Goal: Information Seeking & Learning: Learn about a topic

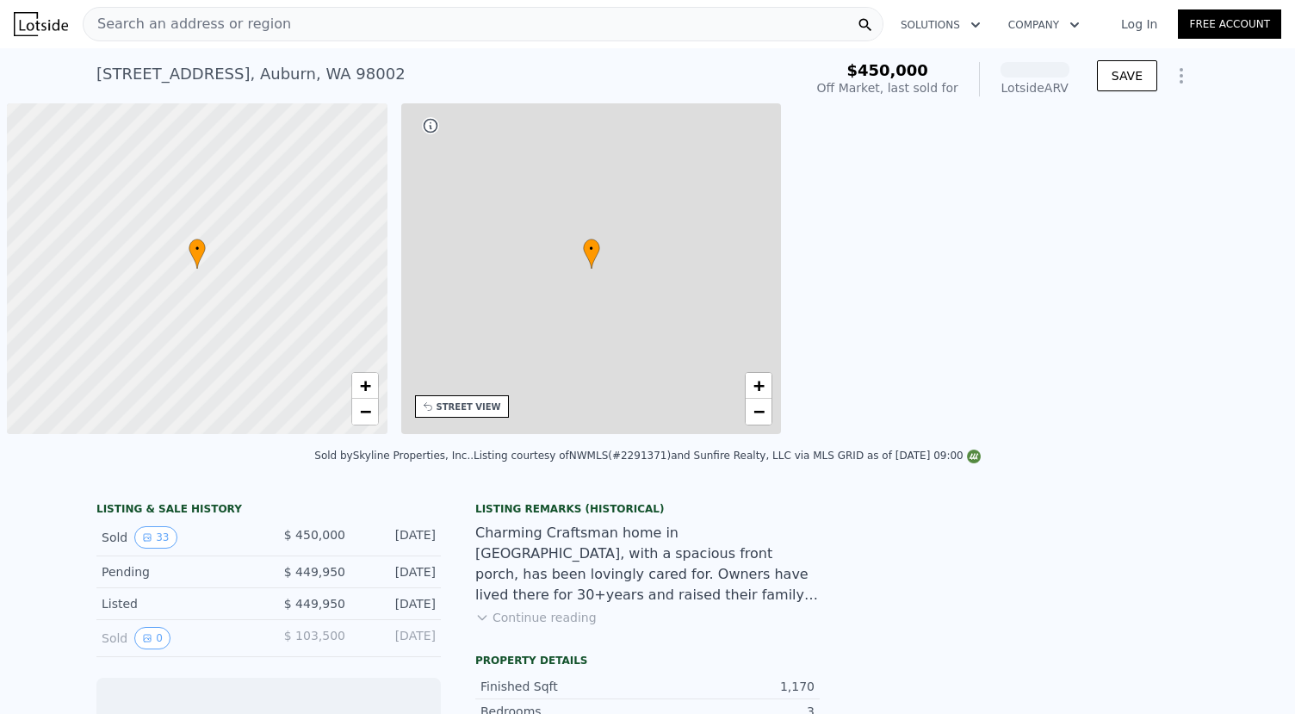
scroll to position [0, 7]
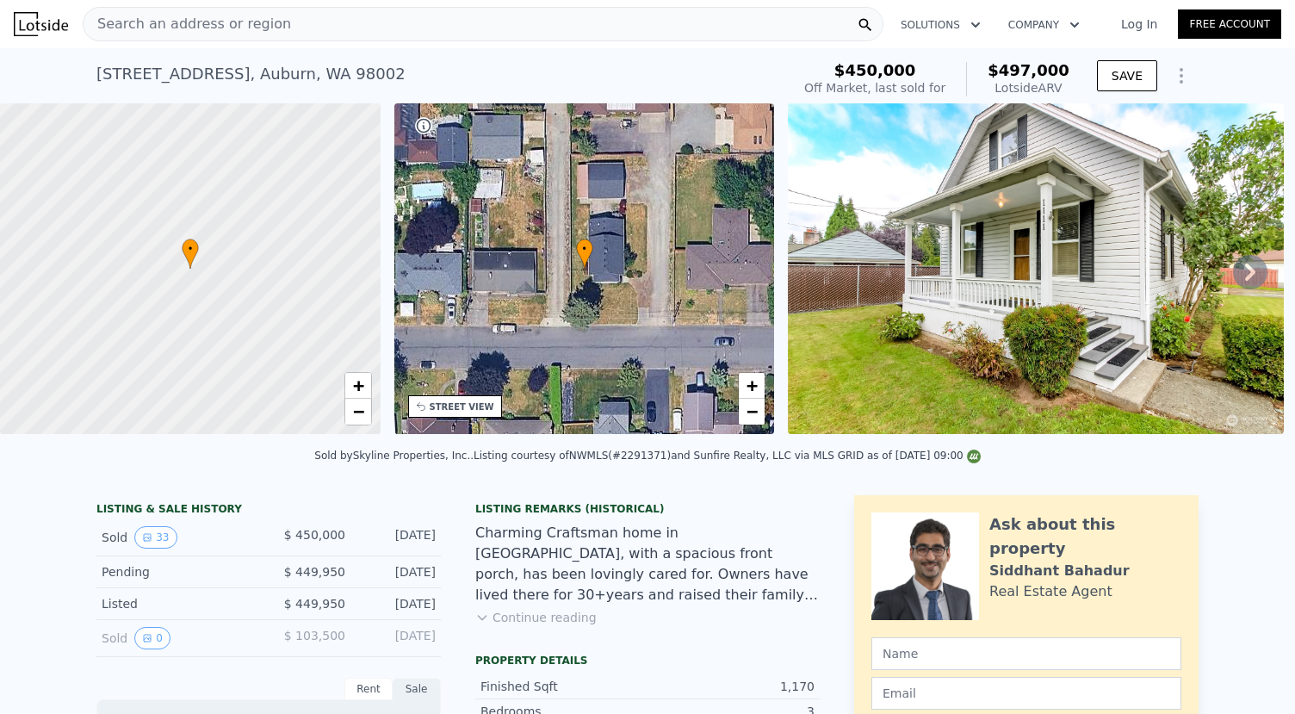
click at [891, 78] on span "$450,000" at bounding box center [876, 70] width 82 height 18
click at [834, 285] on img at bounding box center [1036, 268] width 496 height 331
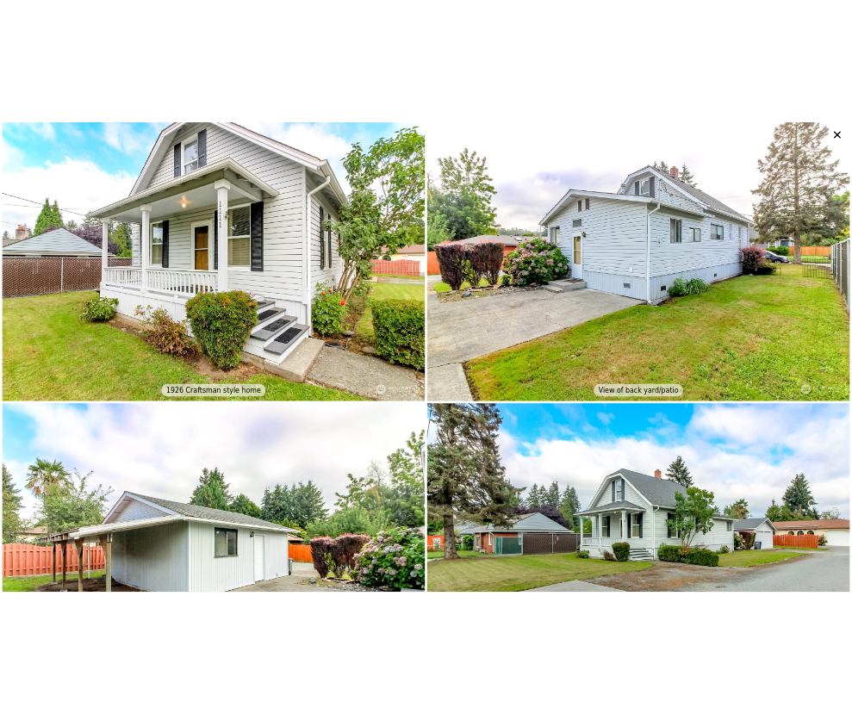
scroll to position [0, 0]
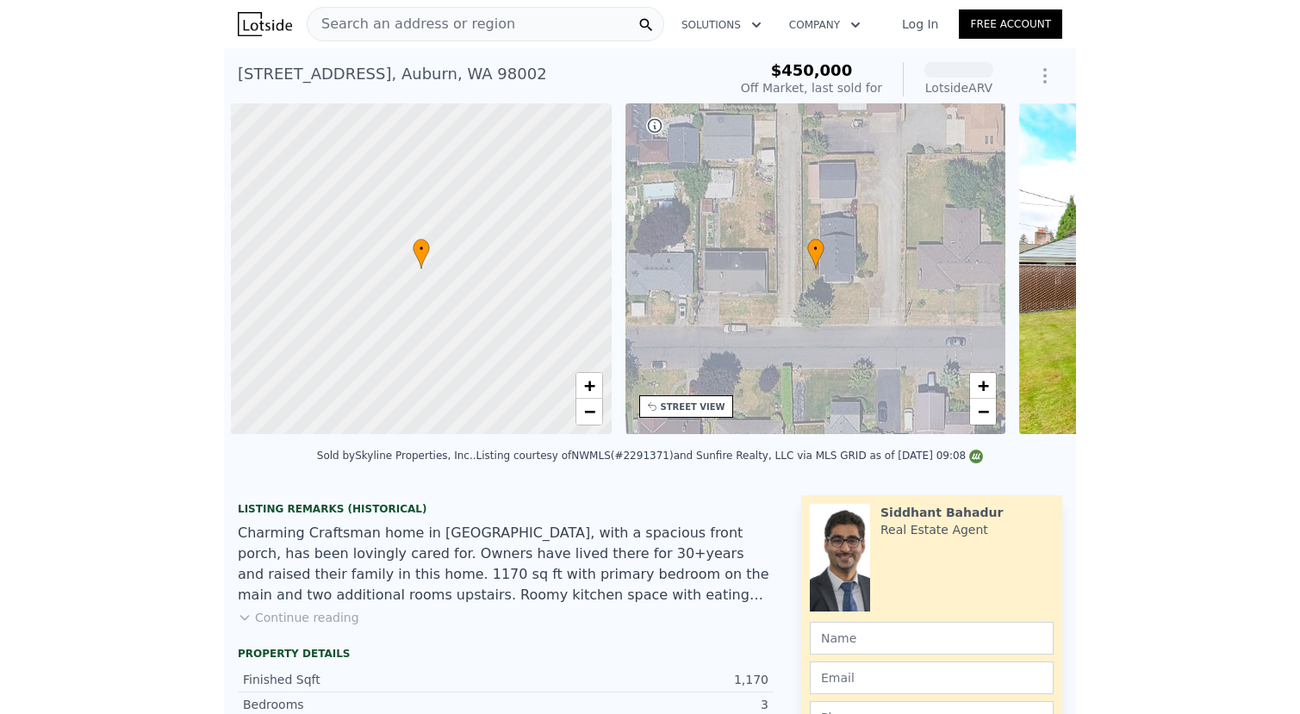
scroll to position [0, 7]
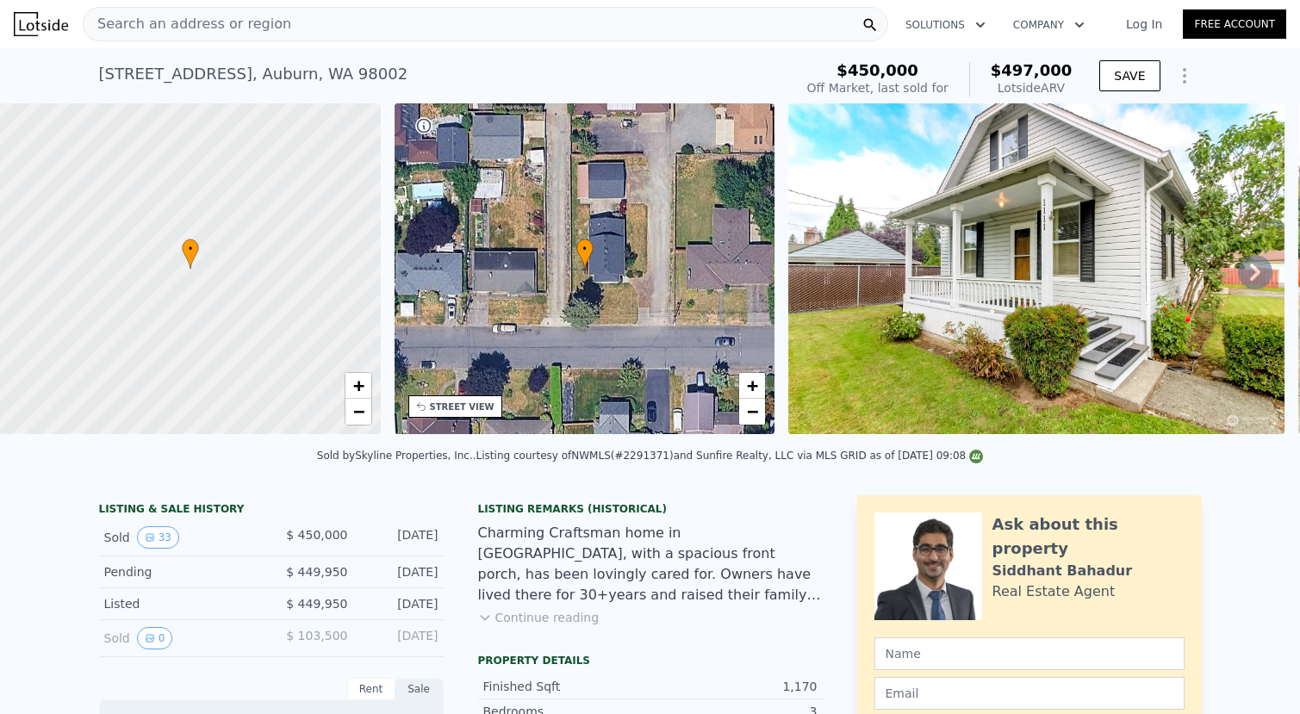
click at [693, 225] on div "• + −" at bounding box center [584, 268] width 381 height 331
click at [748, 422] on span "−" at bounding box center [752, 411] width 11 height 22
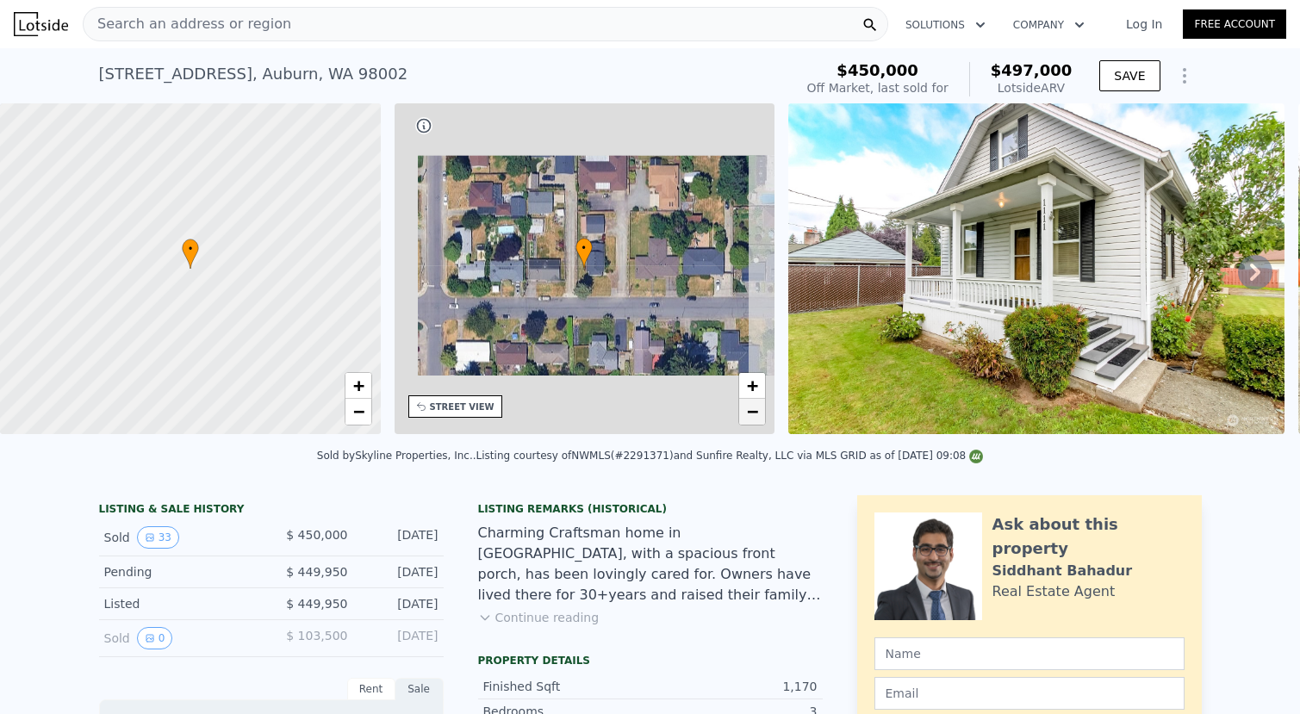
click at [748, 422] on span "−" at bounding box center [752, 411] width 11 height 22
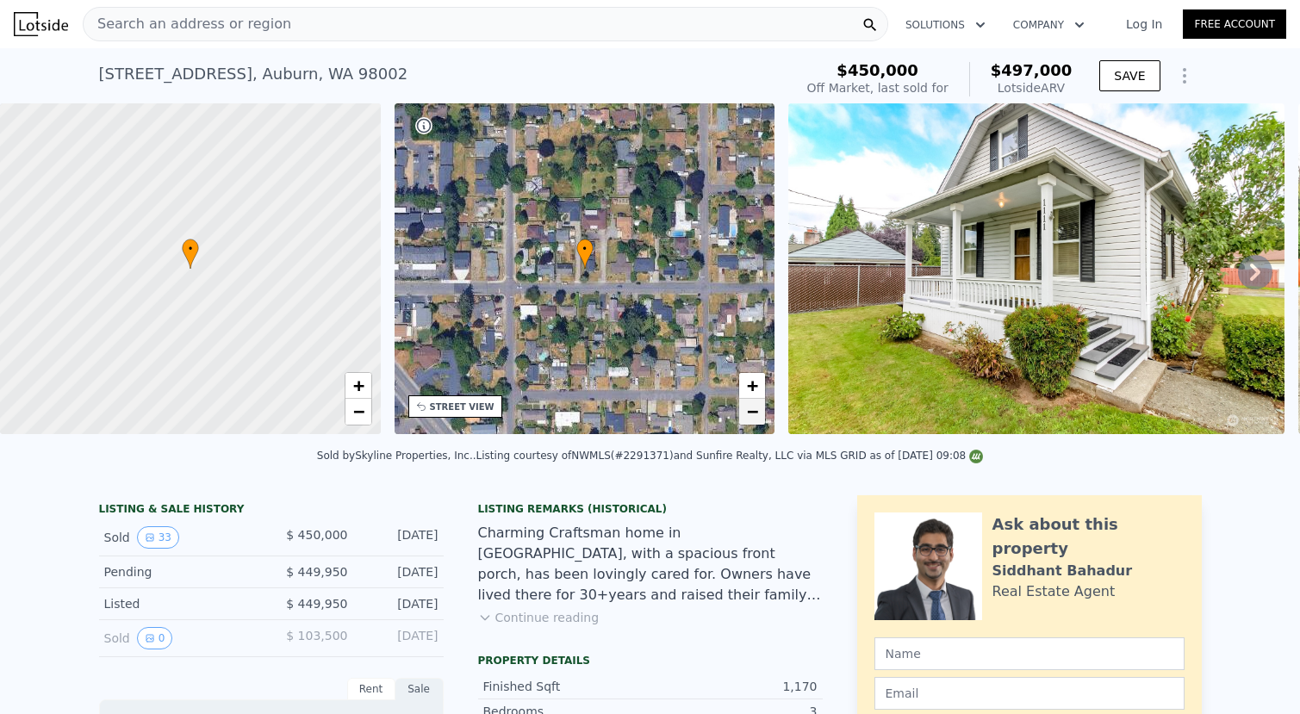
click at [748, 422] on span "−" at bounding box center [752, 411] width 11 height 22
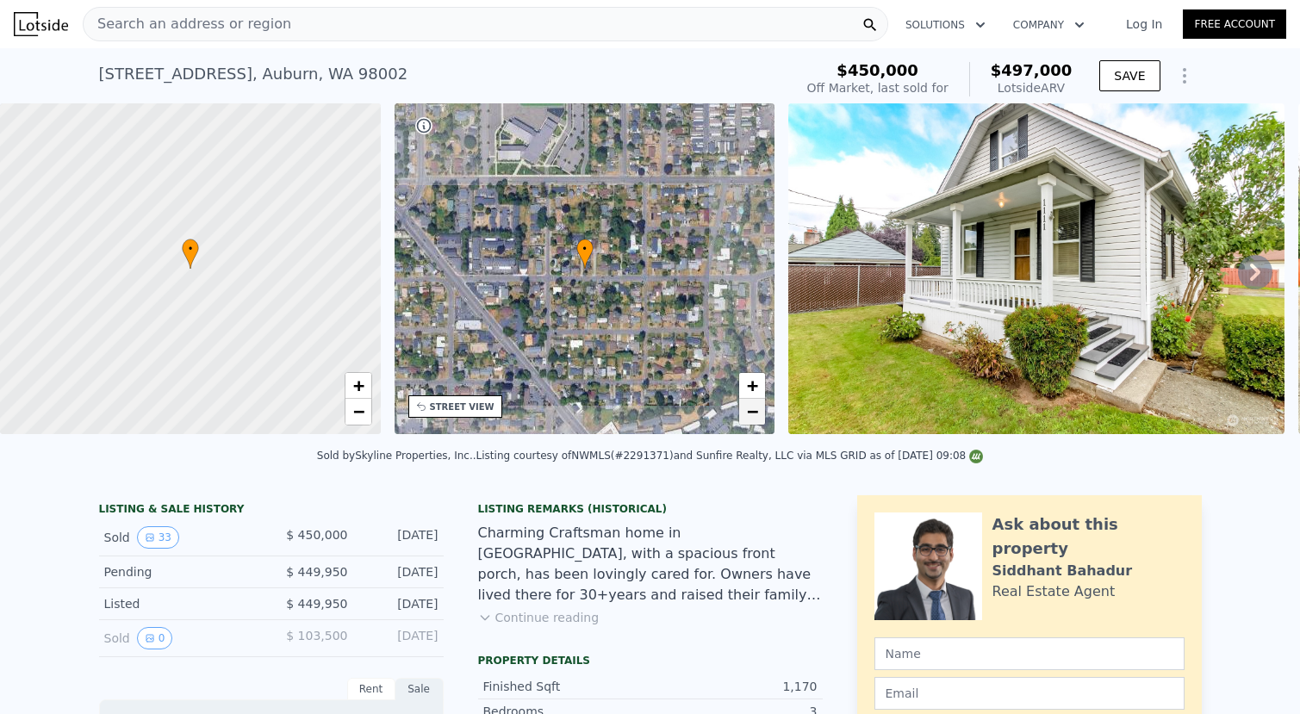
click at [748, 422] on span "−" at bounding box center [752, 411] width 11 height 22
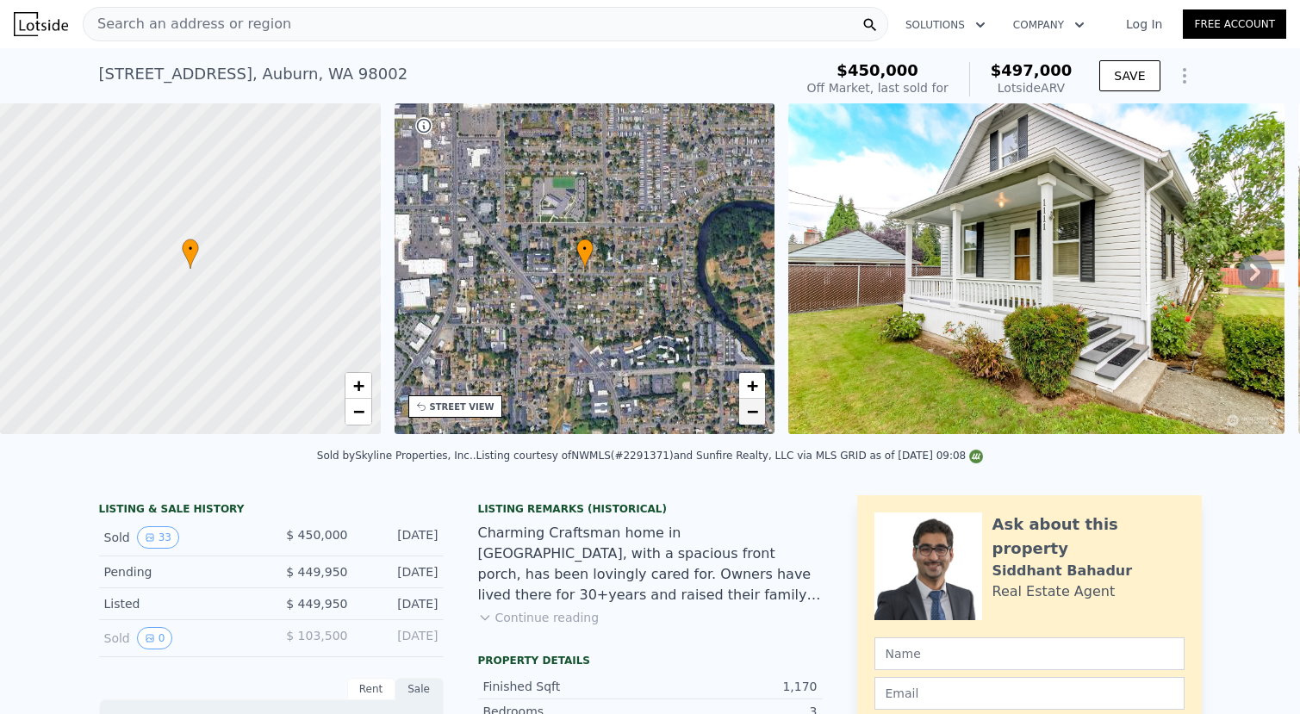
click at [748, 422] on span "−" at bounding box center [752, 411] width 11 height 22
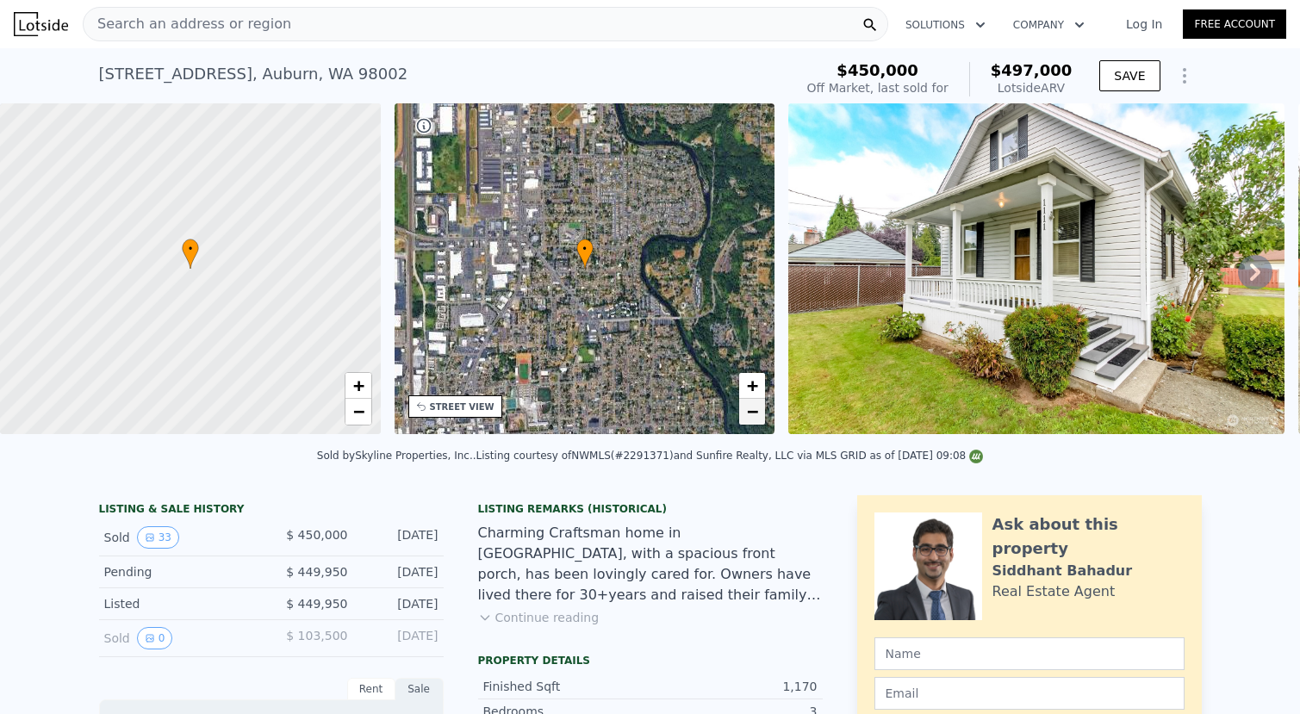
click at [748, 422] on span "−" at bounding box center [752, 411] width 11 height 22
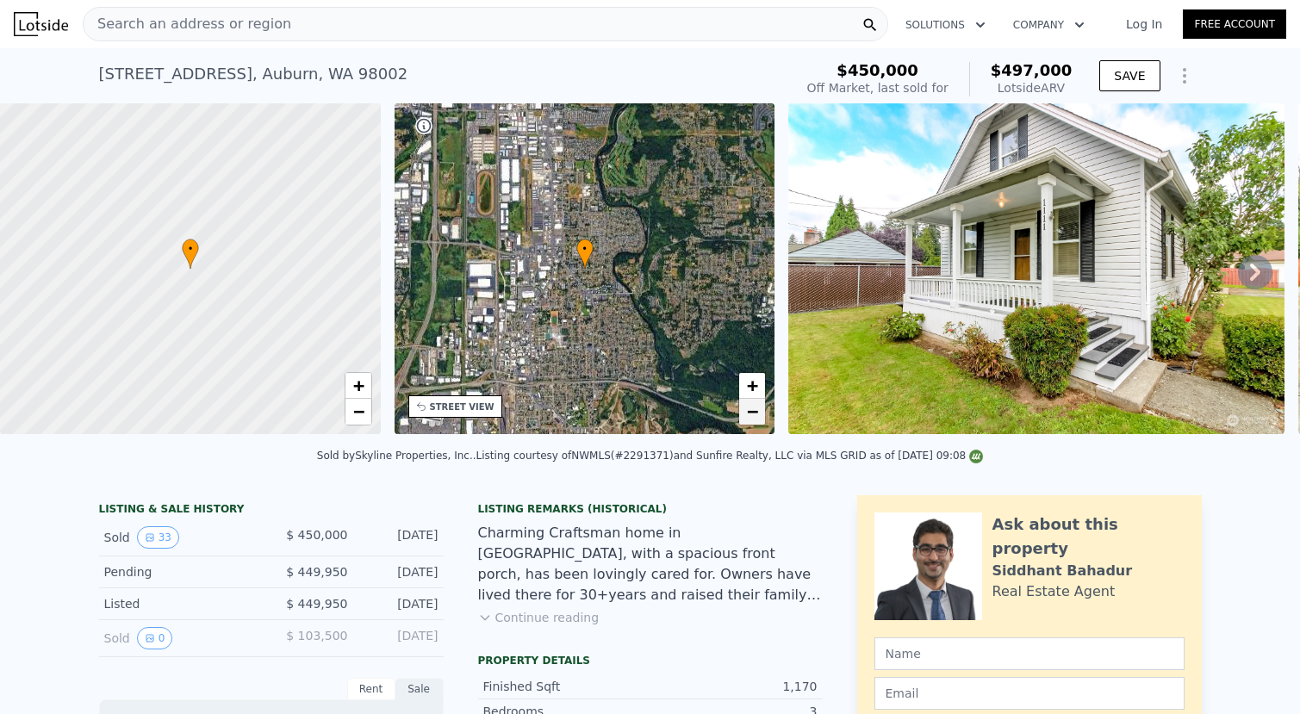
click at [748, 422] on span "−" at bounding box center [752, 411] width 11 height 22
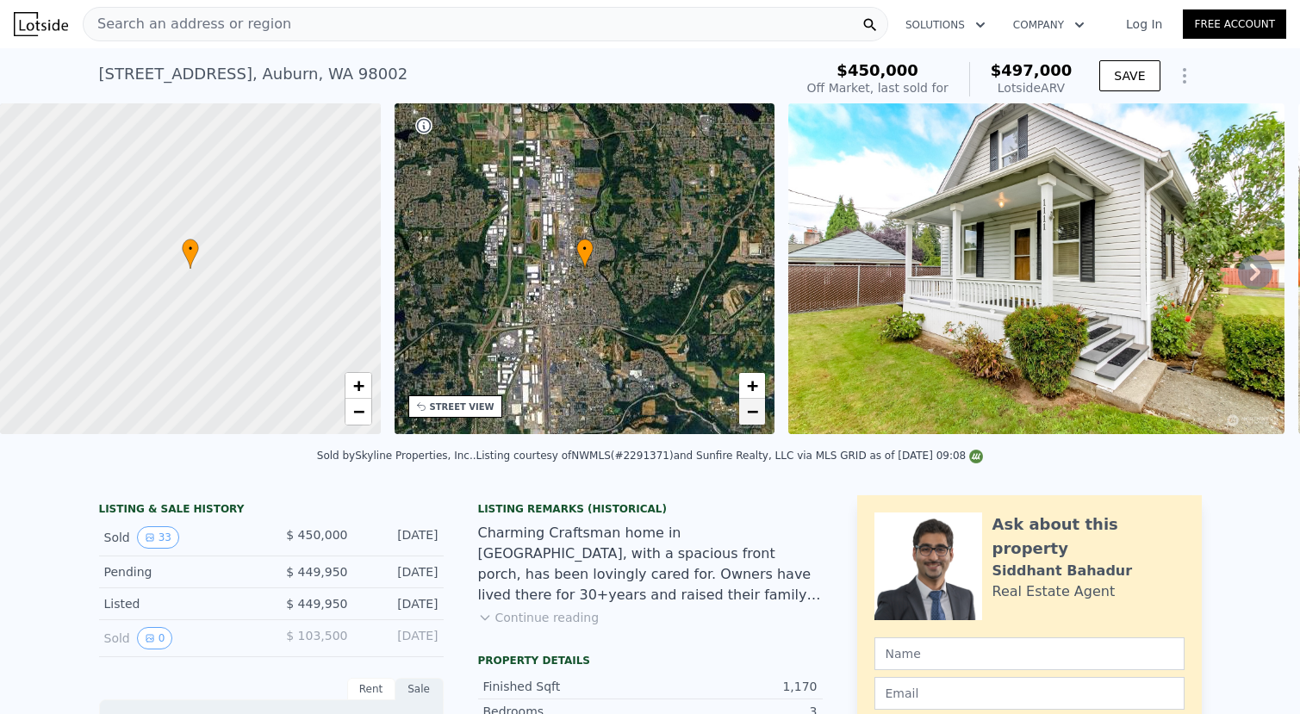
click at [748, 422] on span "−" at bounding box center [752, 411] width 11 height 22
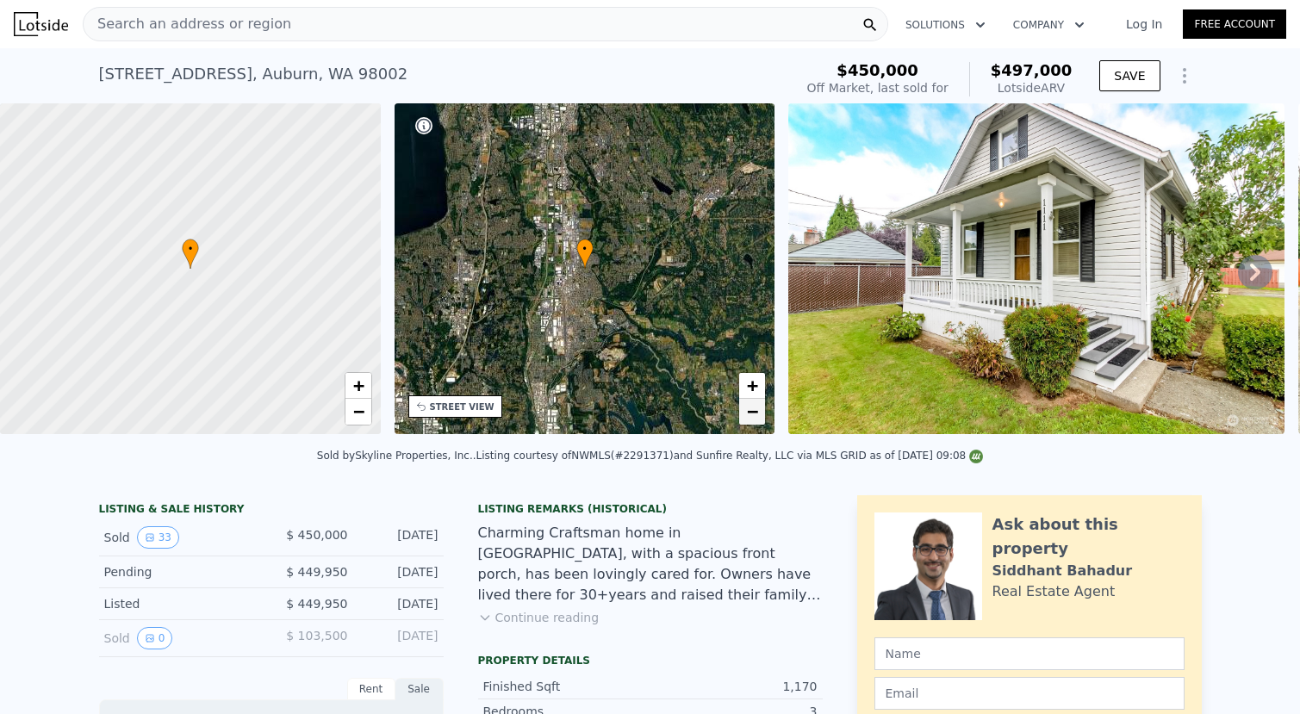
scroll to position [3, 0]
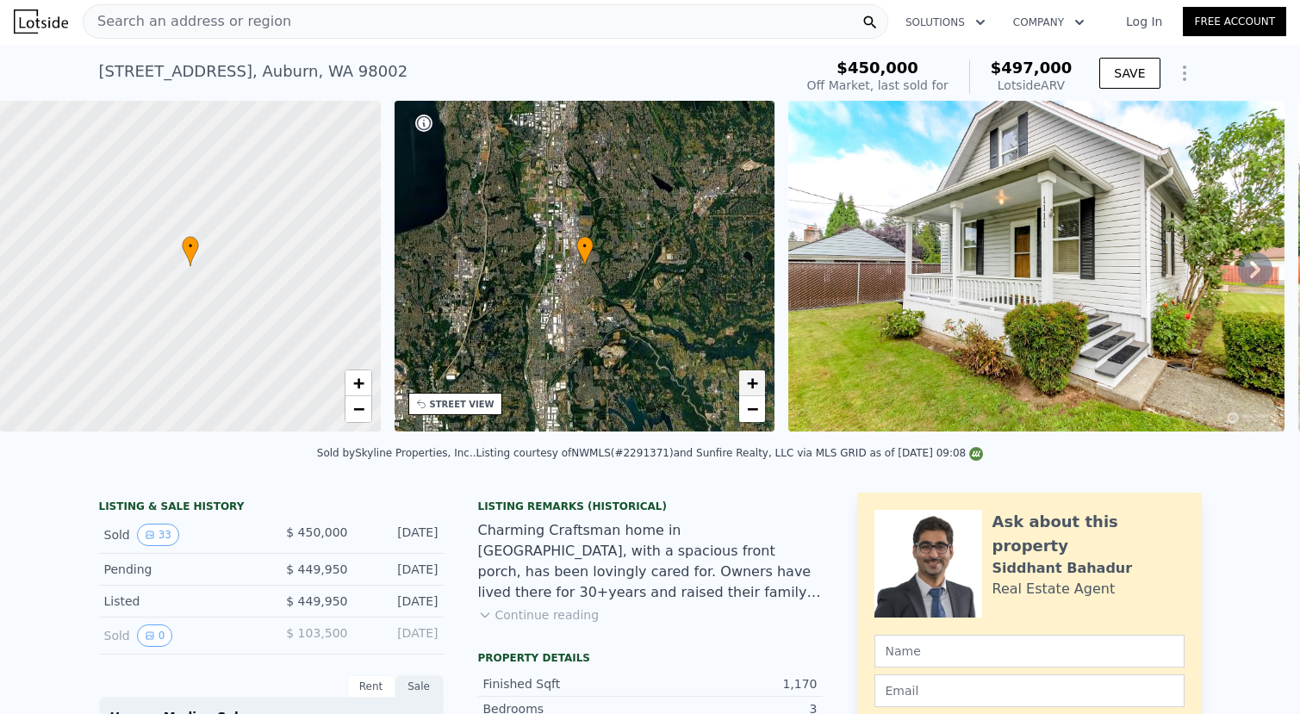
click at [747, 384] on span "+" at bounding box center [752, 383] width 11 height 22
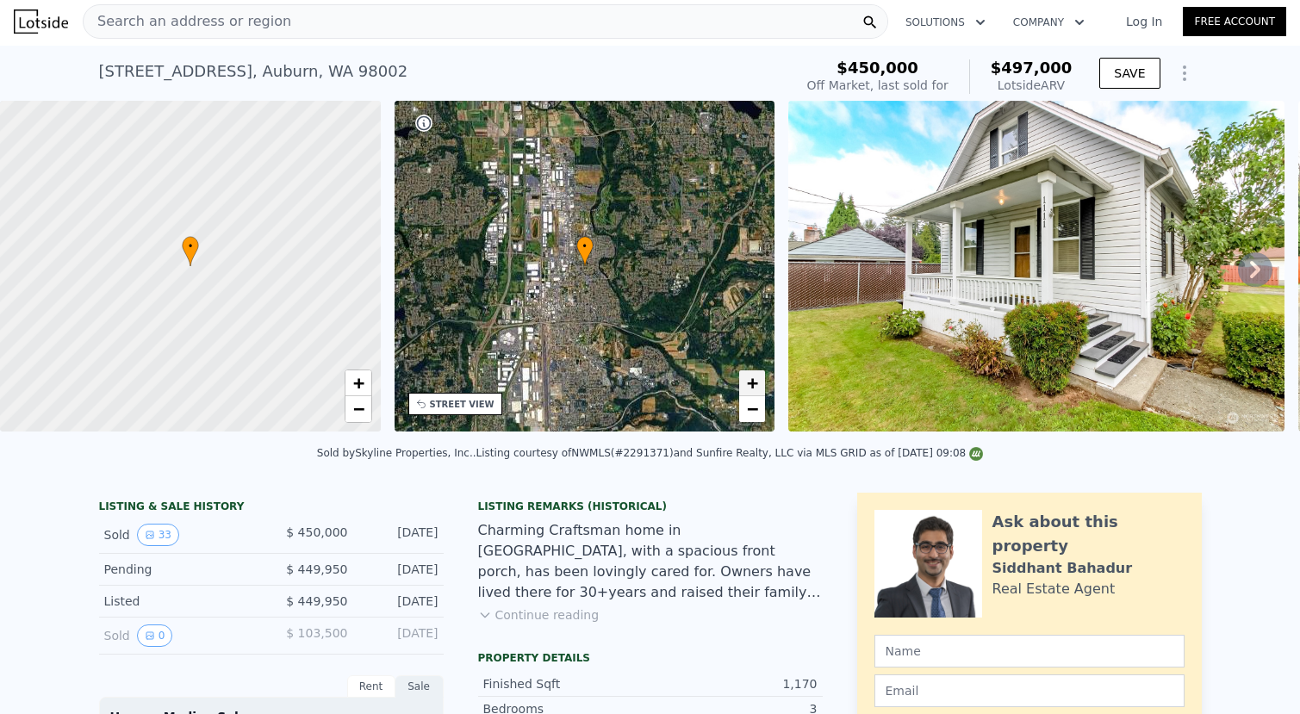
click at [747, 384] on span "+" at bounding box center [752, 383] width 11 height 22
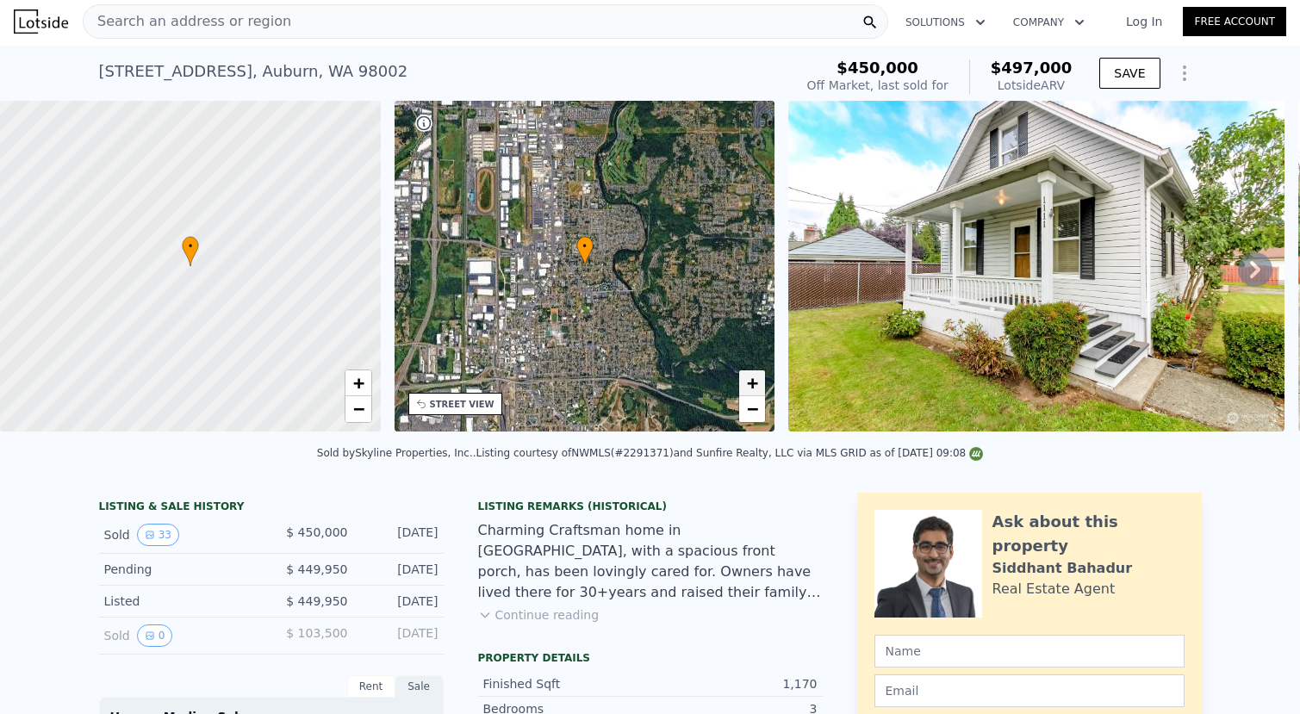
click at [747, 384] on span "+" at bounding box center [752, 383] width 11 height 22
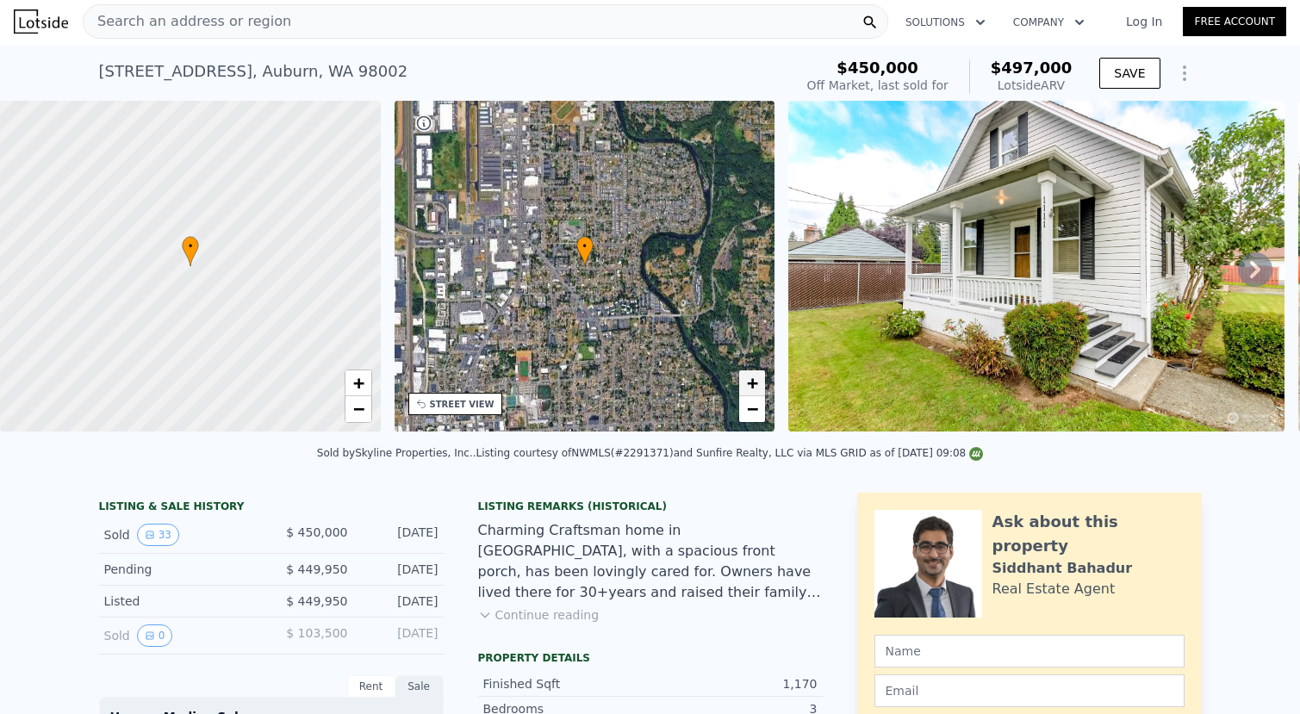
click at [747, 384] on span "+" at bounding box center [752, 383] width 11 height 22
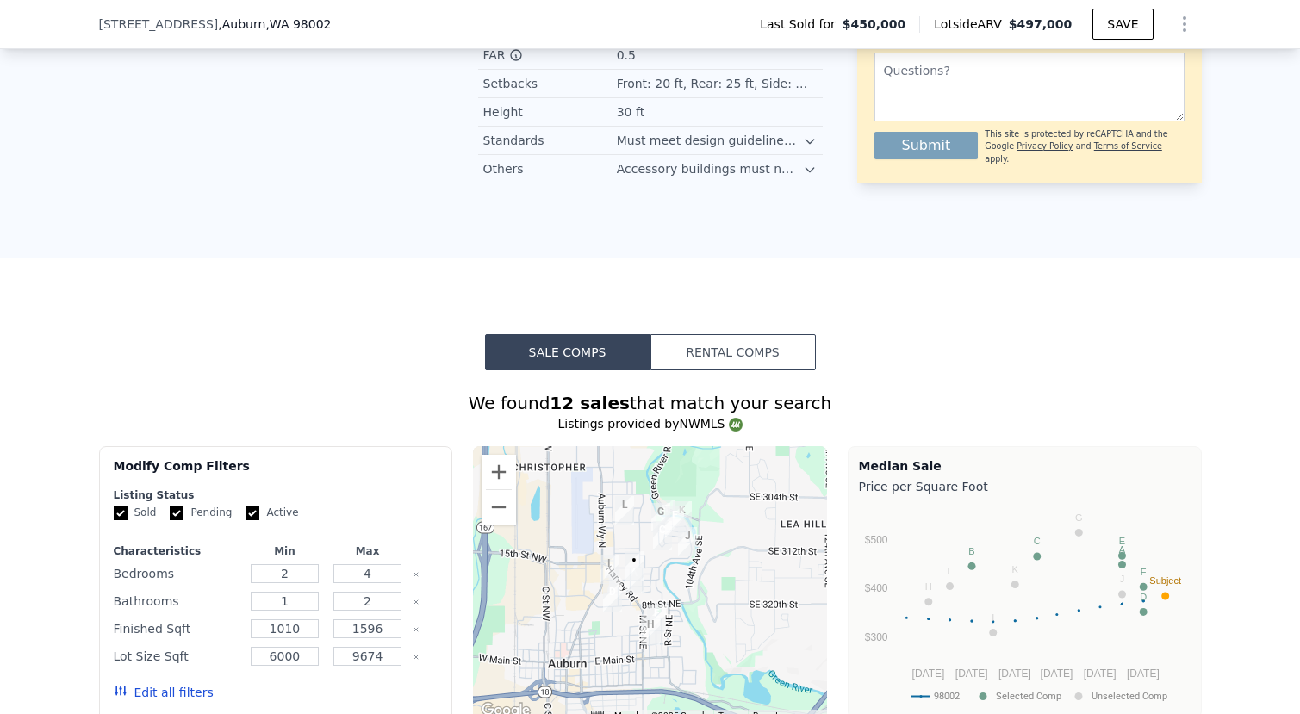
scroll to position [1784, 0]
